Goal: Task Accomplishment & Management: Manage account settings

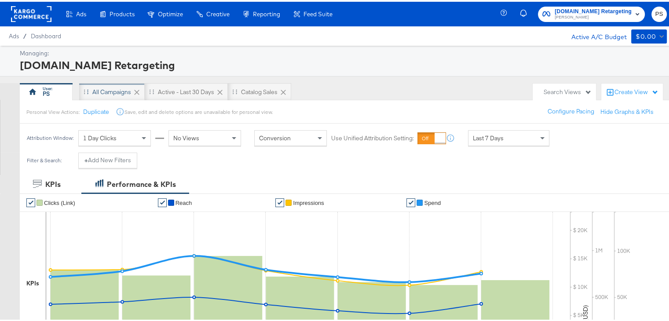
click at [113, 88] on div "All Campaigns" at bounding box center [111, 90] width 39 height 8
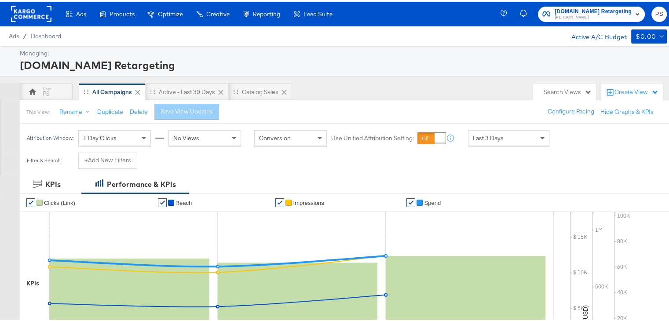
click at [617, 90] on div "Create View" at bounding box center [636, 90] width 44 height 9
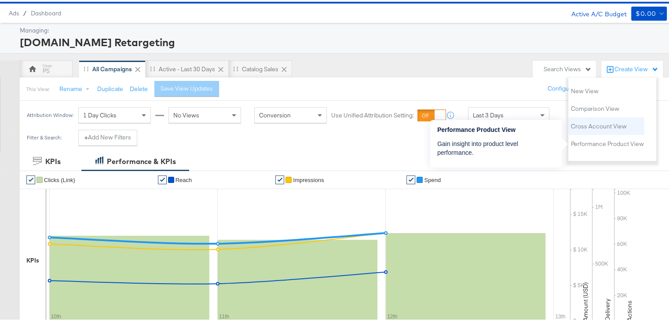
scroll to position [24, 0]
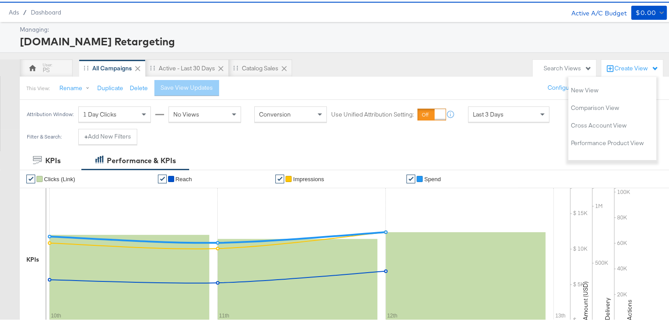
click at [416, 49] on div "Managing: [DOMAIN_NAME] Retargeting" at bounding box center [337, 35] width 675 height 31
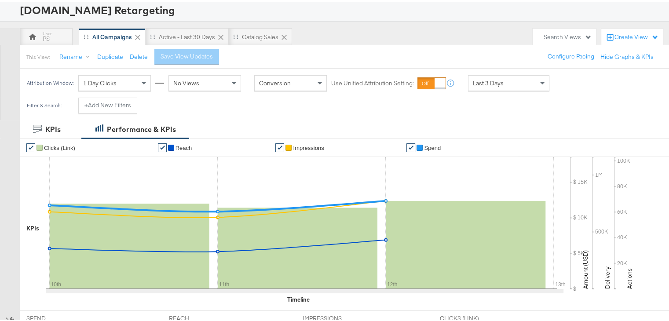
scroll to position [0, 0]
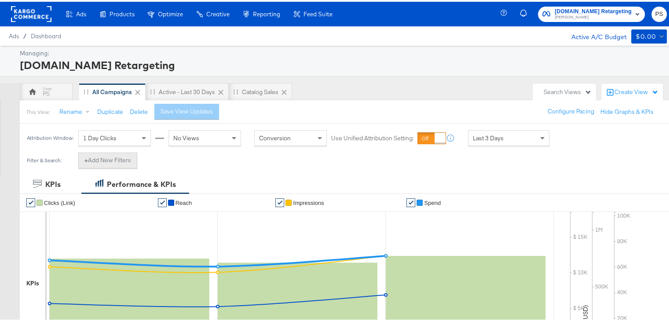
click at [117, 155] on button "+ Add New Filters" at bounding box center [107, 159] width 59 height 16
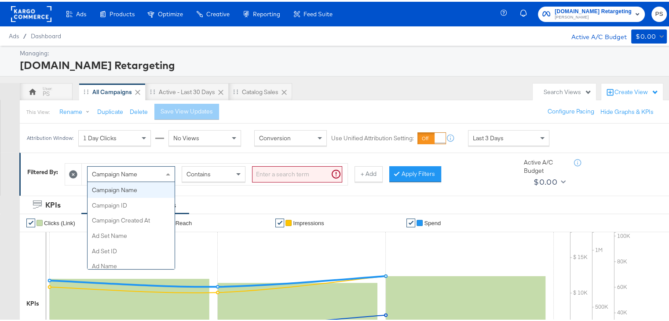
click at [122, 175] on span "Campaign Name" at bounding box center [114, 172] width 45 height 8
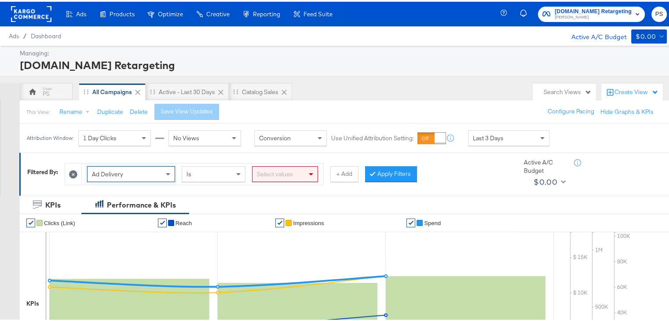
click at [271, 172] on div "Select values" at bounding box center [284, 172] width 65 height 15
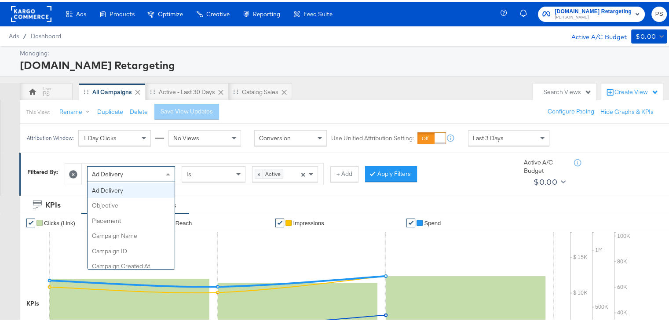
click at [148, 171] on div "Ad Delivery" at bounding box center [131, 172] width 87 height 15
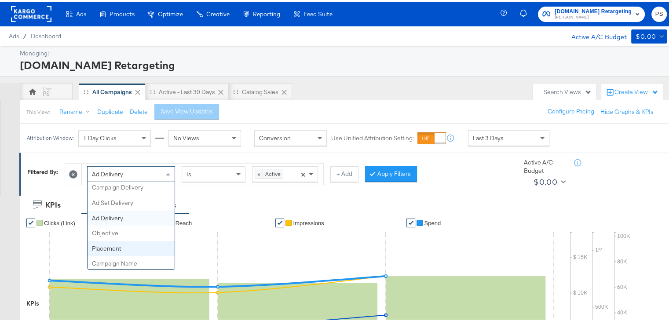
scroll to position [0, 0]
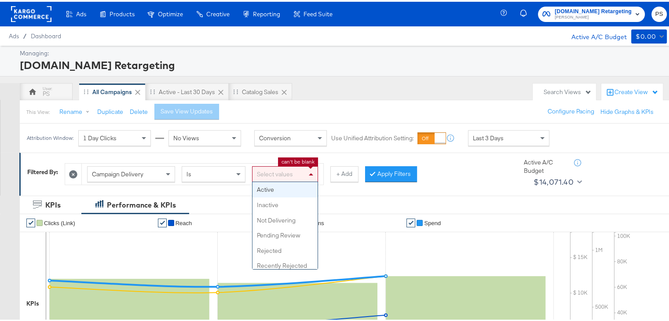
click at [299, 167] on div "Select values" at bounding box center [284, 172] width 65 height 15
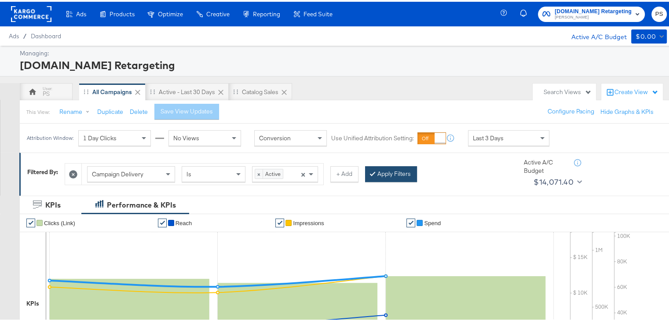
click at [399, 175] on button "Apply Filters" at bounding box center [391, 172] width 52 height 16
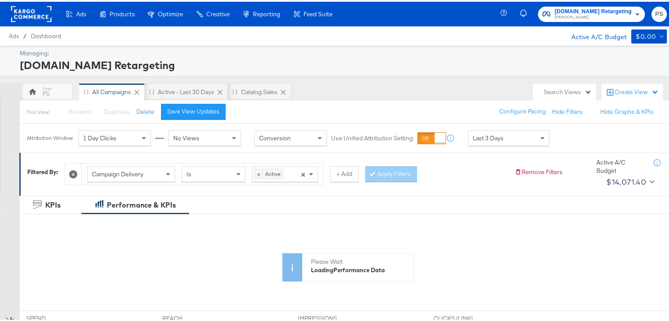
click at [513, 137] on div "Last 3 Days" at bounding box center [508, 136] width 80 height 15
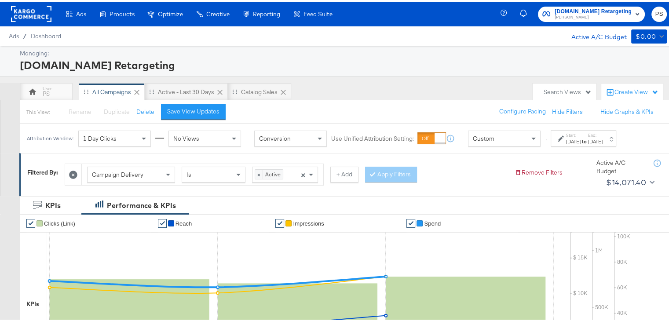
click at [568, 141] on div "[DATE]" at bounding box center [573, 139] width 15 height 7
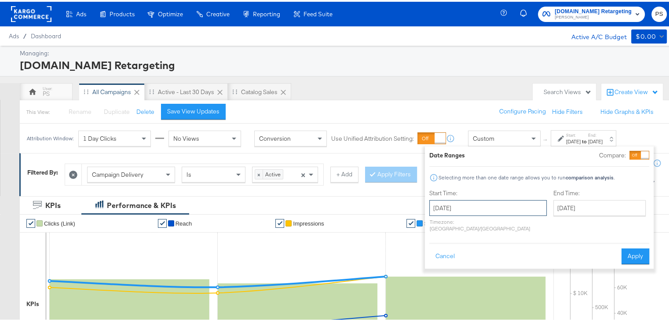
click at [465, 204] on input "[DATE]" at bounding box center [487, 206] width 117 height 16
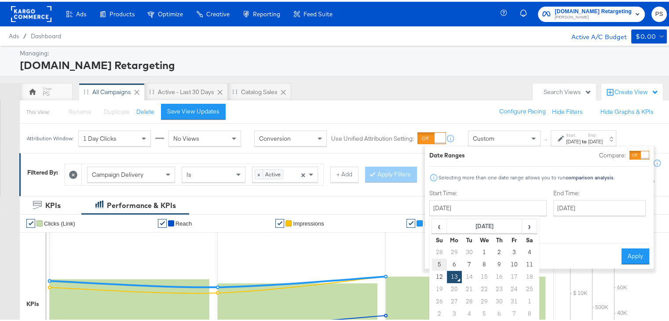
click at [438, 261] on td "5" at bounding box center [439, 263] width 15 height 12
type input "[DATE]"
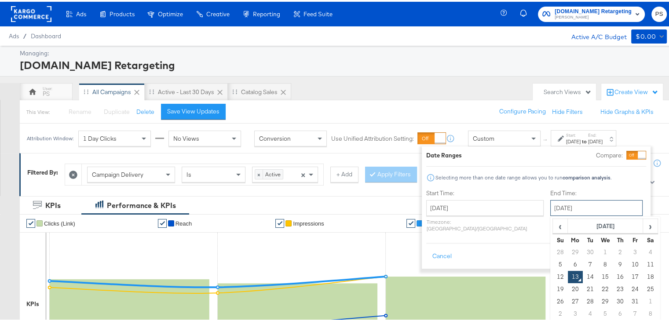
click at [563, 212] on input "[DATE]" at bounding box center [596, 206] width 92 height 16
click at [642, 265] on td "11" at bounding box center [649, 263] width 15 height 12
type input "[DATE]"
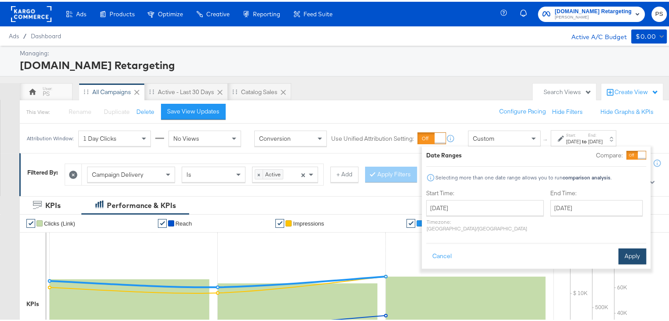
click at [631, 248] on button "Apply" at bounding box center [632, 255] width 28 height 16
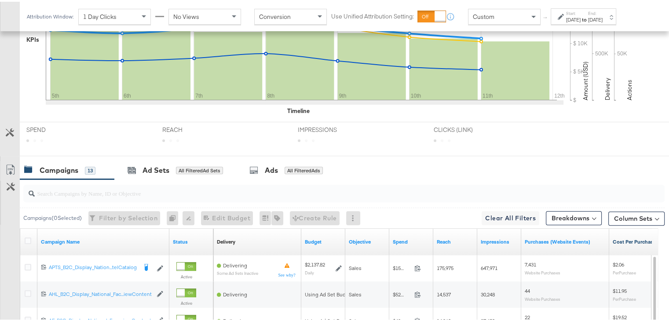
scroll to position [339, 0]
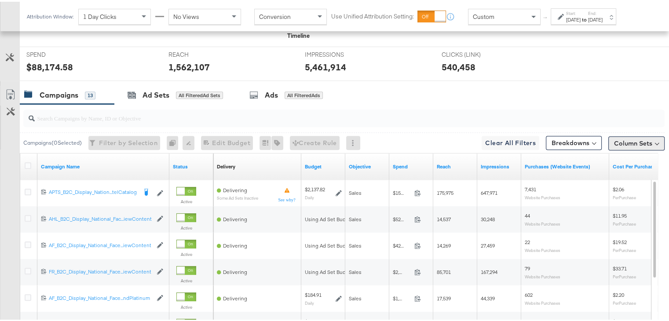
click at [630, 143] on button "Column Sets" at bounding box center [636, 142] width 56 height 14
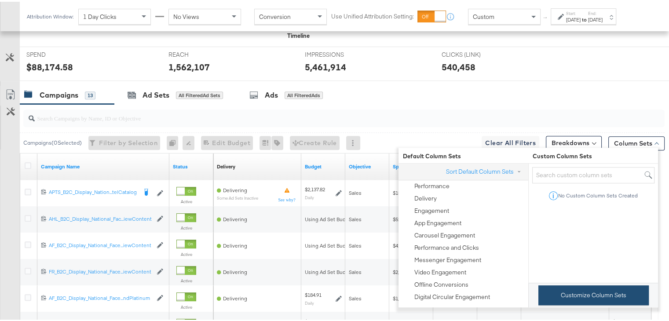
click at [591, 297] on button "Customize Column Sets" at bounding box center [593, 294] width 110 height 20
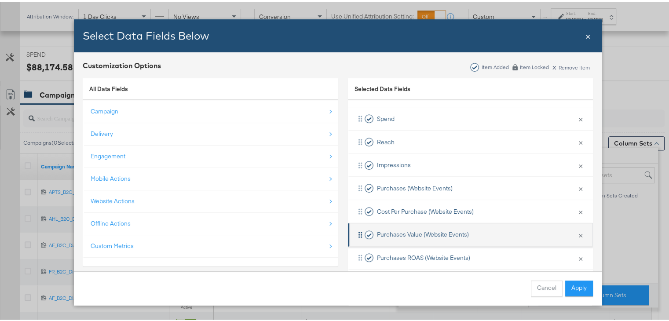
scroll to position [103, 0]
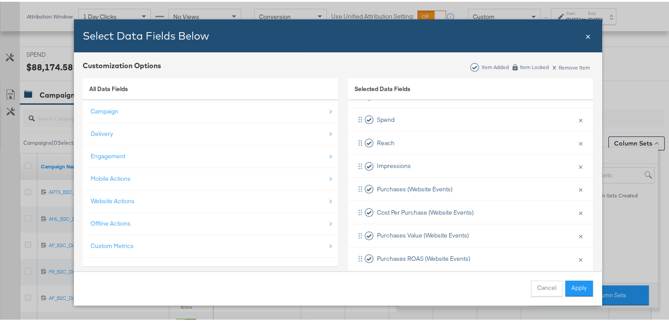
click at [585, 33] on span "×" at bounding box center [587, 34] width 5 height 12
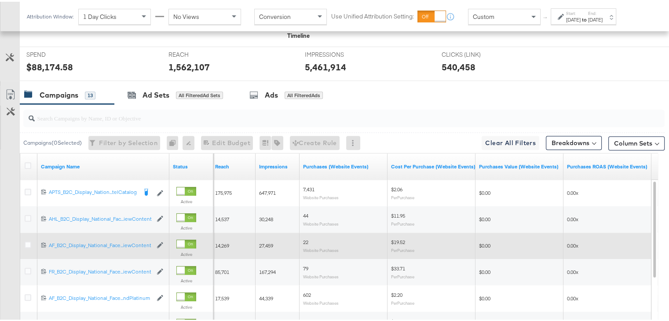
scroll to position [336, 0]
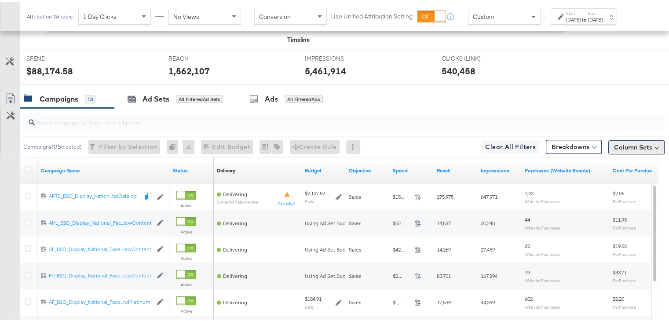
click at [614, 145] on button "Column Sets" at bounding box center [636, 146] width 56 height 14
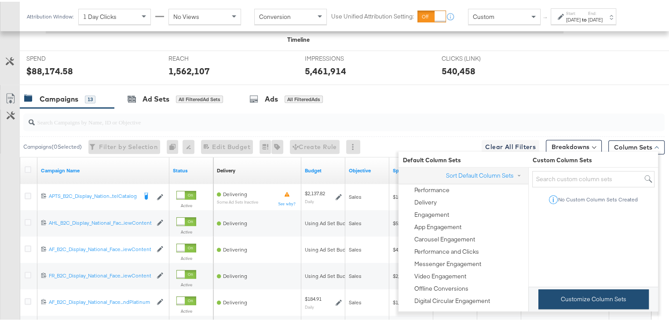
click at [595, 304] on button "Customize Column Sets" at bounding box center [593, 298] width 110 height 20
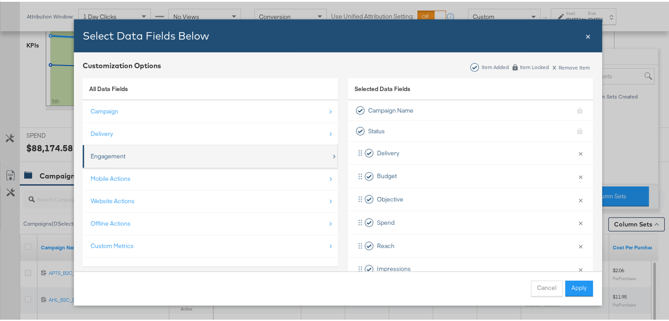
scroll to position [258, 0]
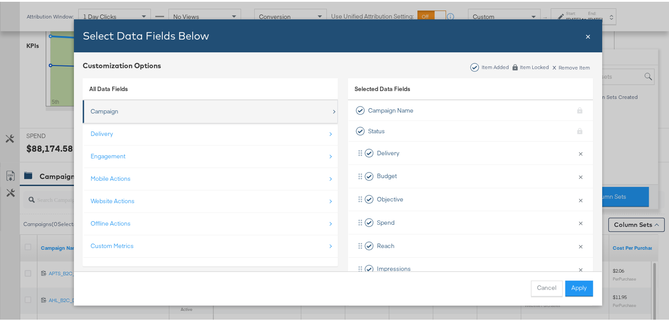
click at [325, 115] on div "Campaign" at bounding box center [211, 110] width 241 height 18
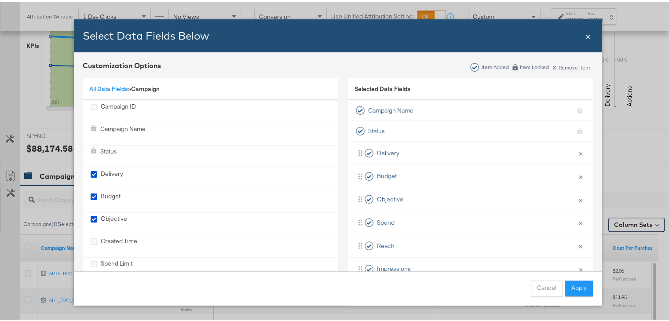
click at [325, 115] on li "Campaign ID" at bounding box center [210, 110] width 255 height 23
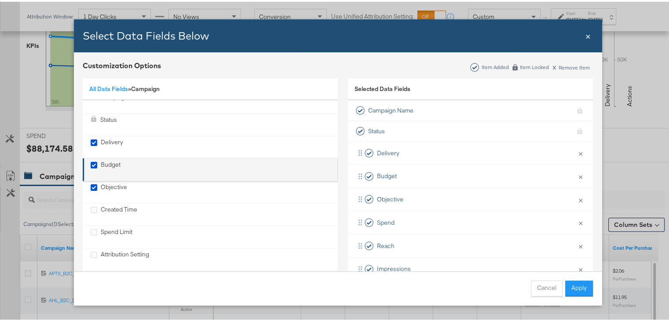
scroll to position [0, 0]
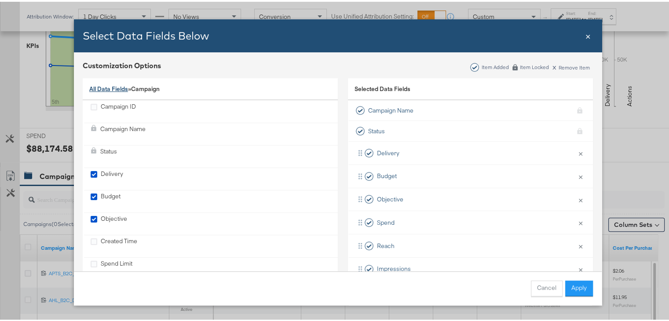
click at [107, 88] on link "All Data Fields" at bounding box center [108, 87] width 39 height 8
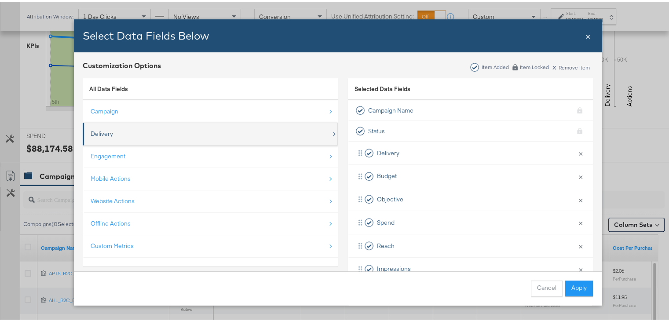
click at [325, 133] on div "Delivery" at bounding box center [211, 132] width 241 height 18
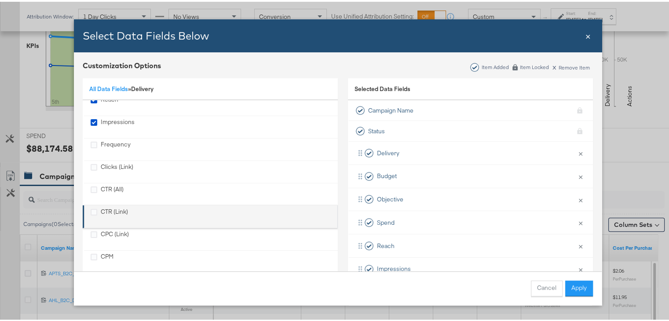
scroll to position [25, 0]
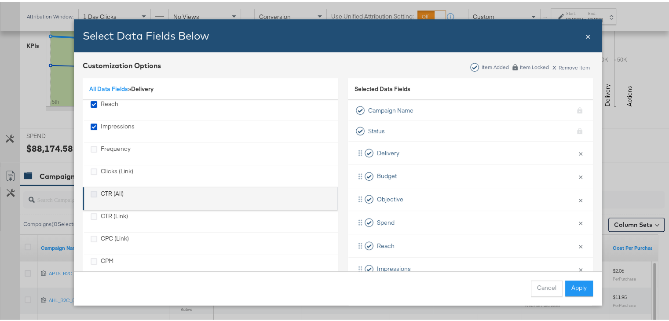
click at [91, 192] on icon "CTR (All)" at bounding box center [94, 192] width 7 height 7
click at [0, 0] on input "CTR (All)" at bounding box center [0, 0] width 0 height 0
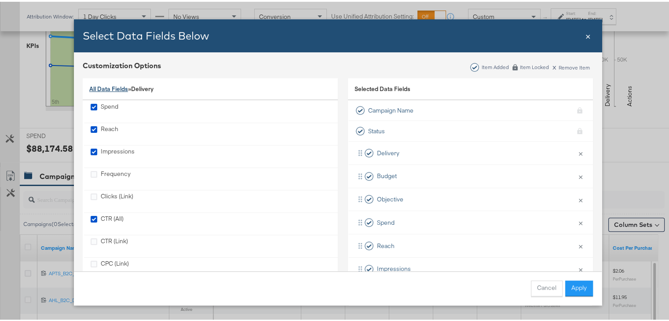
click at [97, 88] on link "All Data Fields" at bounding box center [108, 87] width 39 height 8
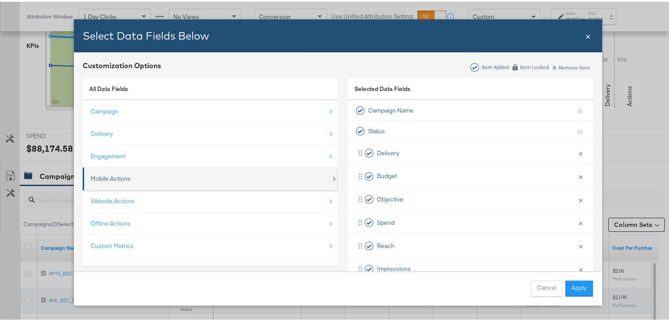
click at [311, 177] on div "Mobile Actions" at bounding box center [211, 177] width 241 height 18
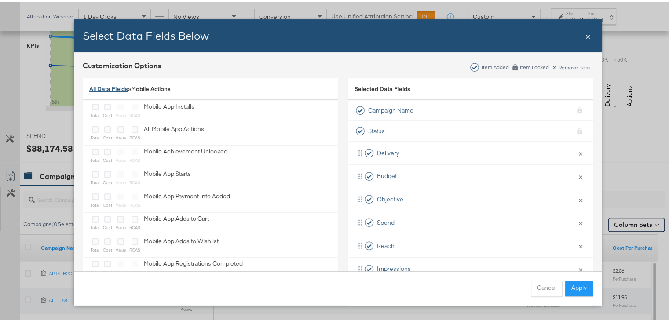
click at [109, 90] on link "All Data Fields" at bounding box center [108, 87] width 39 height 8
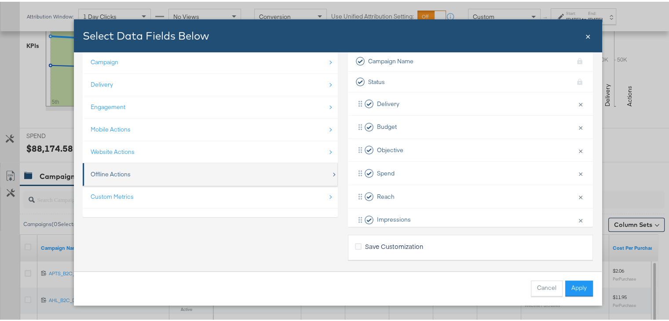
scroll to position [50, 0]
click at [241, 170] on div "Offline Actions" at bounding box center [211, 172] width 241 height 18
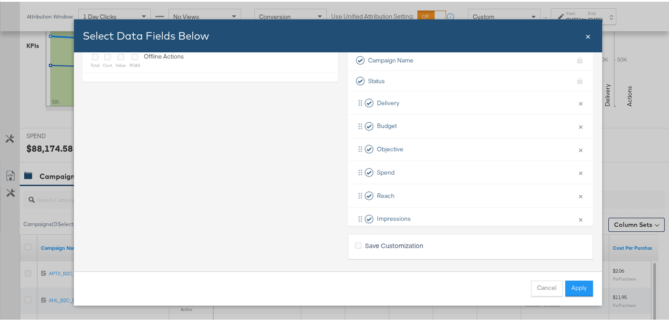
scroll to position [0, 0]
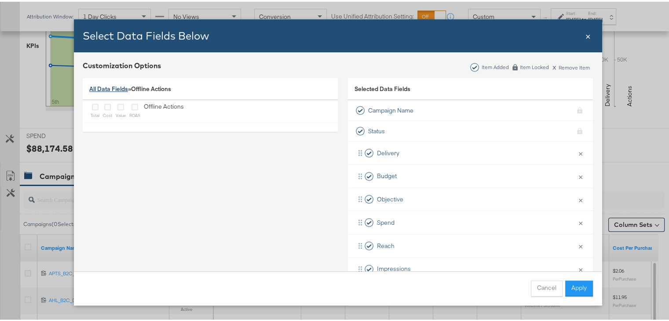
click at [107, 87] on link "All Data Fields" at bounding box center [108, 87] width 39 height 8
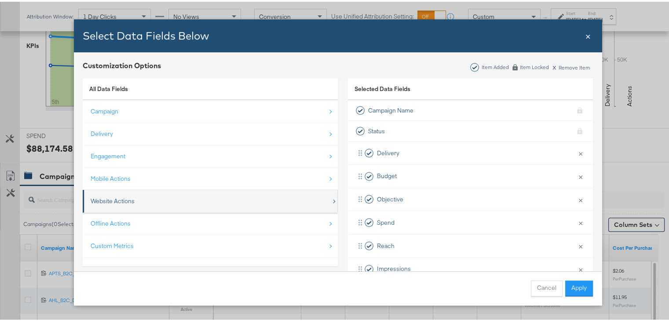
click at [213, 200] on div "Website Actions" at bounding box center [211, 199] width 241 height 18
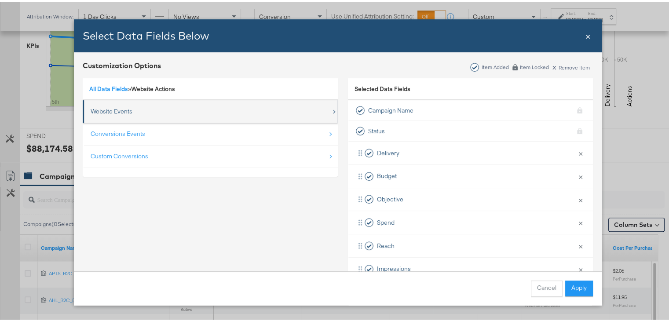
click at [315, 112] on div "Website Events" at bounding box center [211, 110] width 241 height 18
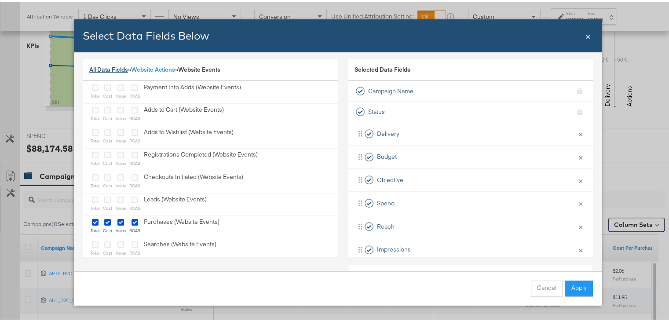
click at [95, 69] on link "All Data Fields" at bounding box center [108, 68] width 39 height 8
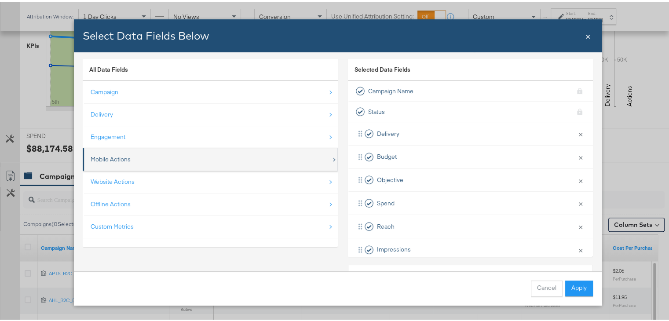
click at [183, 159] on div "Mobile Actions" at bounding box center [211, 158] width 241 height 18
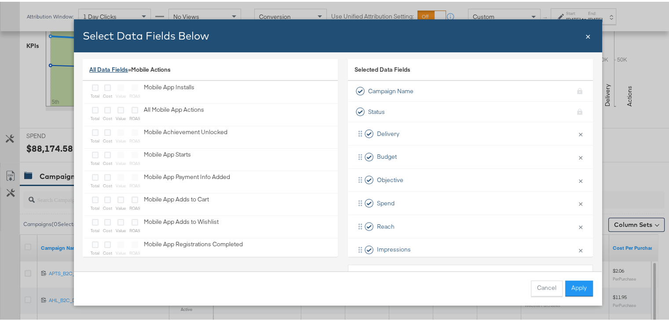
click at [94, 69] on link "All Data Fields" at bounding box center [108, 68] width 39 height 8
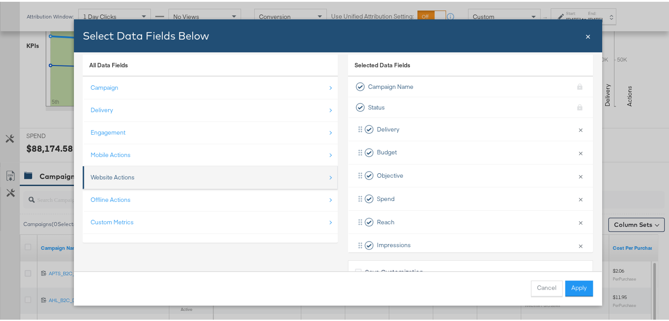
scroll to position [23, 0]
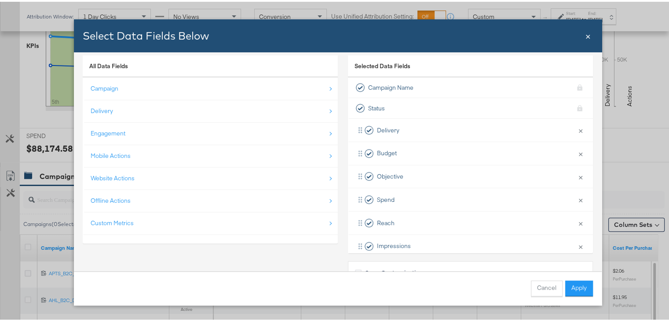
click at [585, 35] on span "×" at bounding box center [587, 34] width 5 height 12
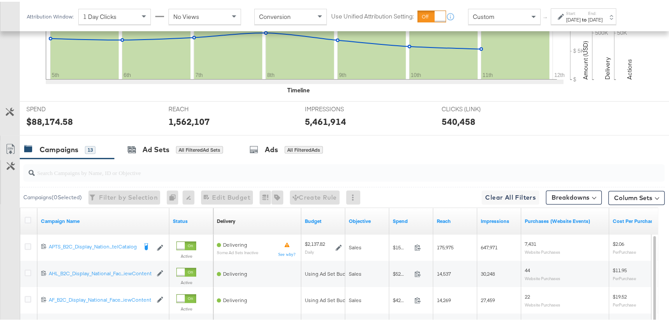
scroll to position [286, 0]
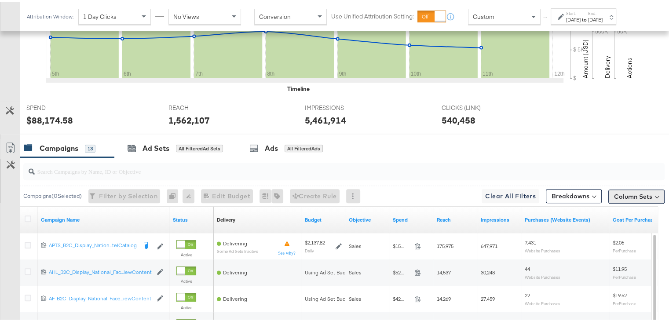
click at [609, 193] on button "Column Sets" at bounding box center [636, 195] width 56 height 14
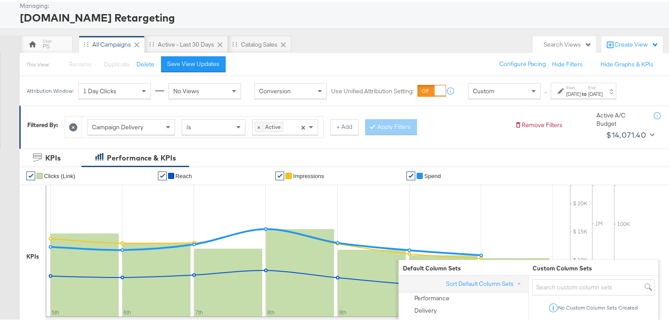
scroll to position [0, 0]
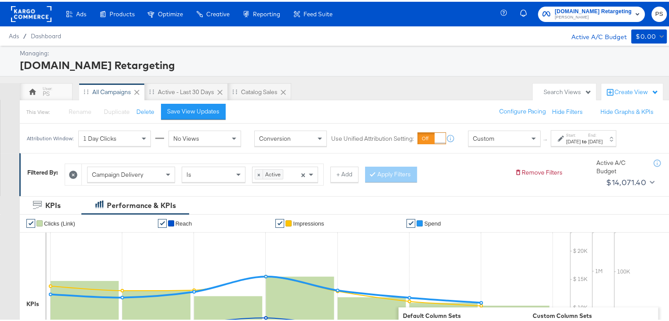
click at [404, 58] on div "[DOMAIN_NAME] Retargeting" at bounding box center [342, 63] width 645 height 15
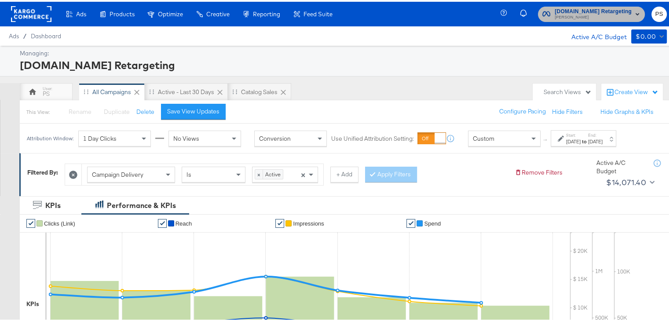
click at [588, 13] on span "[PERSON_NAME]" at bounding box center [593, 15] width 77 height 7
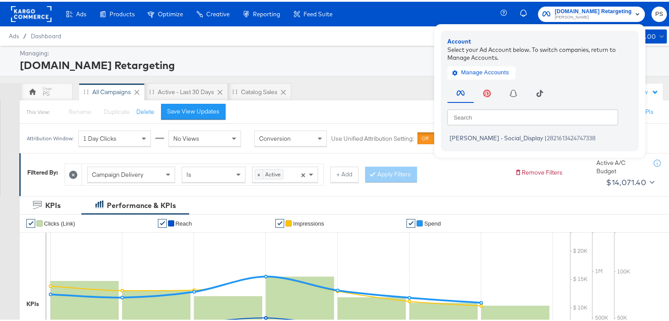
click at [36, 14] on rect at bounding box center [31, 12] width 40 height 16
